Goal: Navigation & Orientation: Find specific page/section

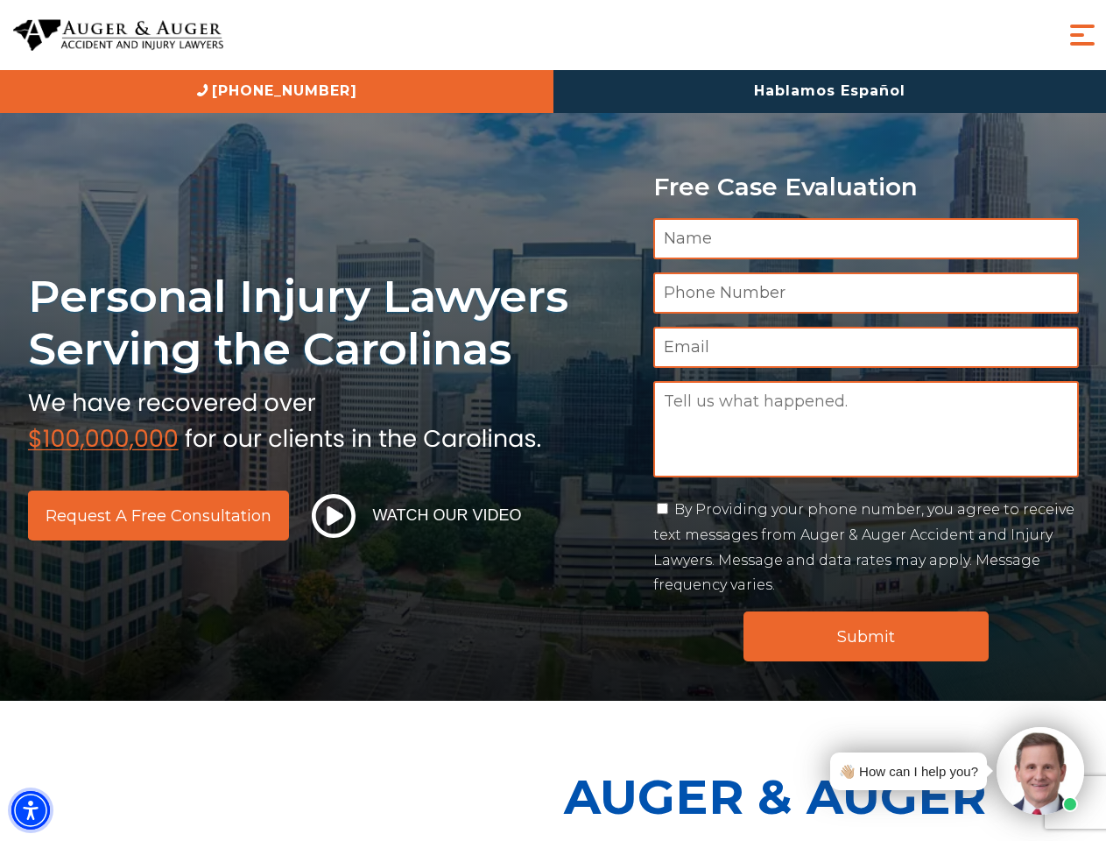
click at [31, 810] on img "Accessibility Menu" at bounding box center [30, 810] width 39 height 39
